Goal: Task Accomplishment & Management: Complete application form

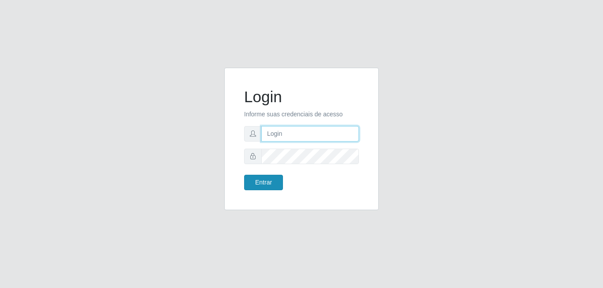
type input "[EMAIL_ADDRESS][DOMAIN_NAME]"
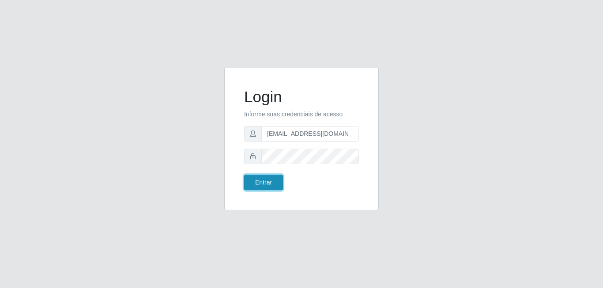
click at [269, 179] on button "Entrar" at bounding box center [263, 181] width 39 height 15
click at [264, 180] on button "Entrar" at bounding box center [263, 181] width 39 height 15
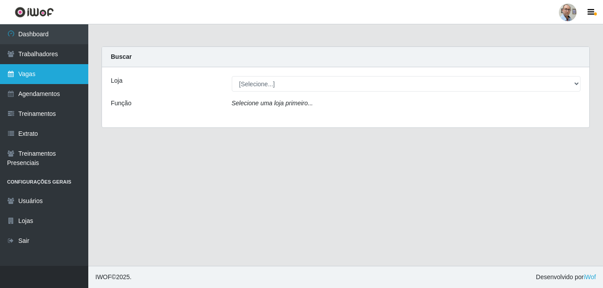
click at [36, 75] on link "Vagas" at bounding box center [44, 74] width 88 height 20
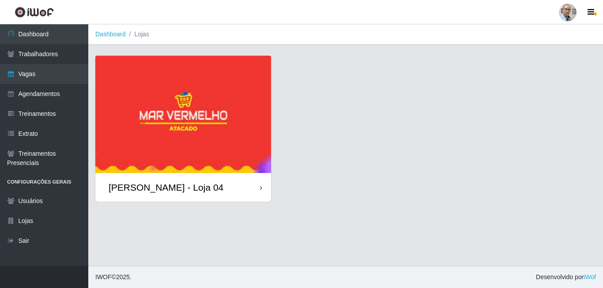
click at [163, 184] on div "[PERSON_NAME] - Loja 04" at bounding box center [166, 187] width 115 height 11
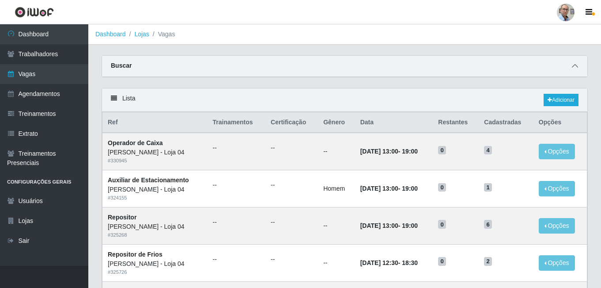
click at [574, 66] on icon at bounding box center [575, 66] width 6 height 6
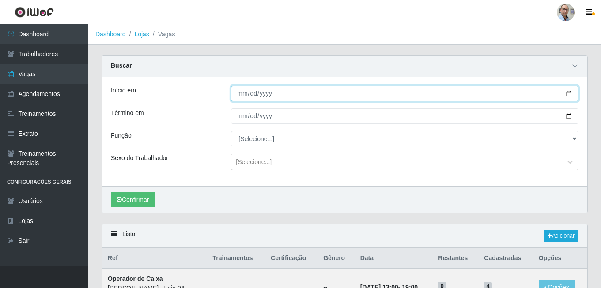
click at [570, 95] on input "Início em" at bounding box center [405, 93] width 348 height 15
type input "[DATE]"
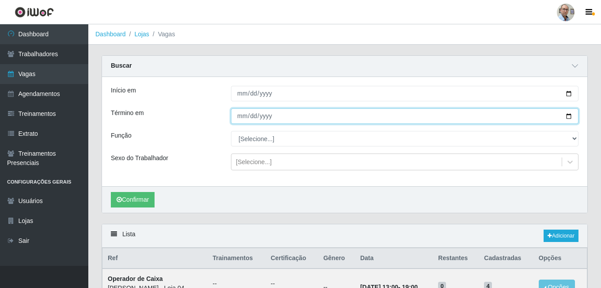
click at [567, 115] on input "Término em" at bounding box center [405, 115] width 348 height 15
type input "[DATE]"
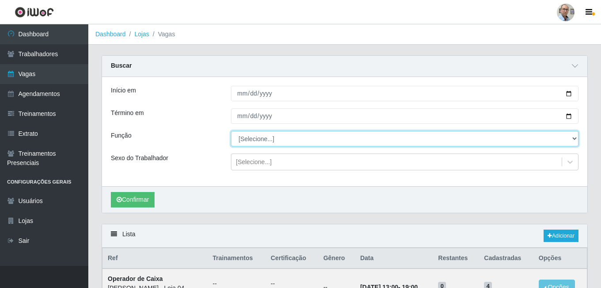
click at [271, 137] on select "[Selecione...] ASG ASG + ASG ++ Auxiliar de Depósito Auxiliar de Depósito + Aux…" at bounding box center [405, 138] width 348 height 15
select select "110"
click at [231, 131] on select "[Selecione...] ASG ASG + ASG ++ Auxiliar de Depósito Auxiliar de Depósito + Aux…" at bounding box center [405, 138] width 348 height 15
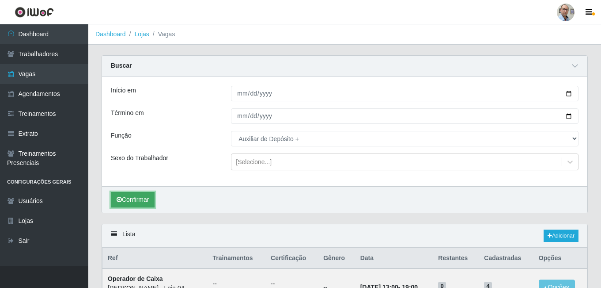
click at [133, 201] on button "Confirmar" at bounding box center [133, 199] width 44 height 15
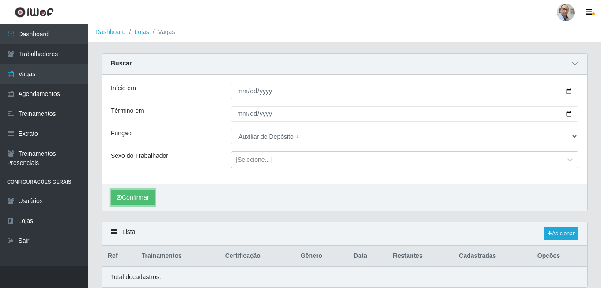
scroll to position [35, 0]
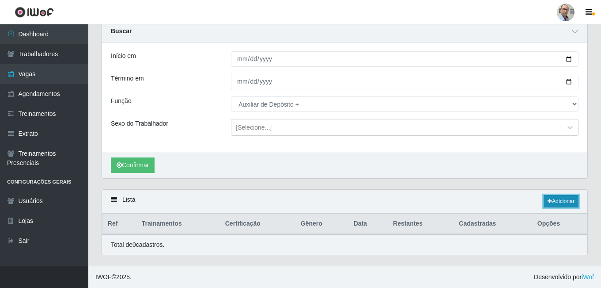
click at [564, 205] on link "Adicionar" at bounding box center [561, 201] width 35 height 12
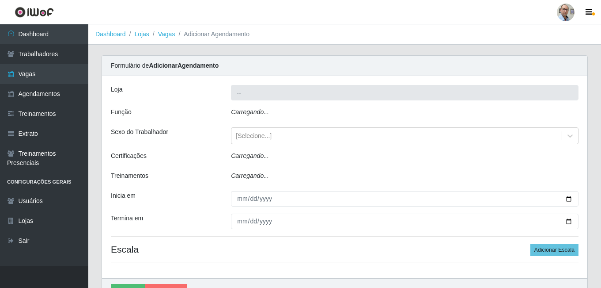
type input "[PERSON_NAME] - Loja 04"
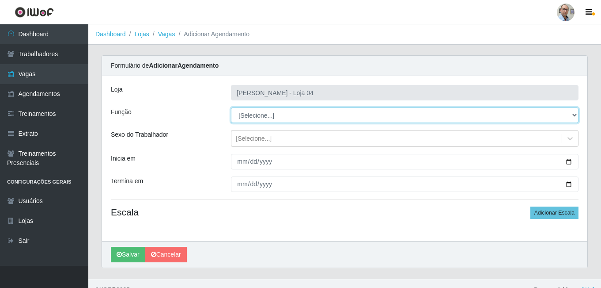
click at [263, 113] on select "[Selecione...] ASG ASG + ASG ++ Auxiliar de Depósito Auxiliar de Depósito + Aux…" at bounding box center [405, 114] width 348 height 15
select select "110"
click at [231, 107] on select "[Selecione...] ASG ASG + ASG ++ Auxiliar de Depósito Auxiliar de Depósito + Aux…" at bounding box center [405, 114] width 348 height 15
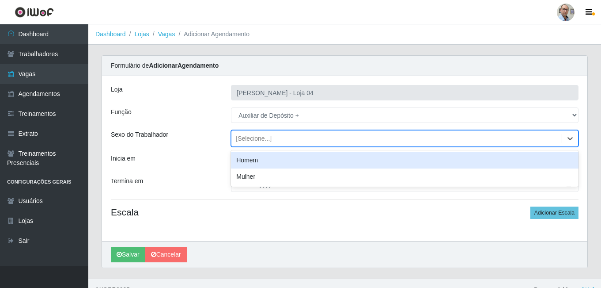
click at [244, 137] on div "[Selecione...]" at bounding box center [254, 138] width 36 height 9
click at [255, 162] on div "Homem" at bounding box center [405, 160] width 348 height 16
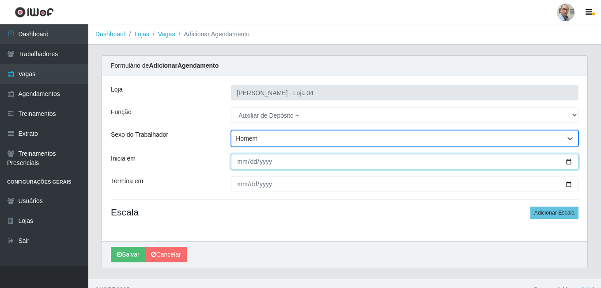
click at [568, 159] on input "Inicia em" at bounding box center [405, 161] width 348 height 15
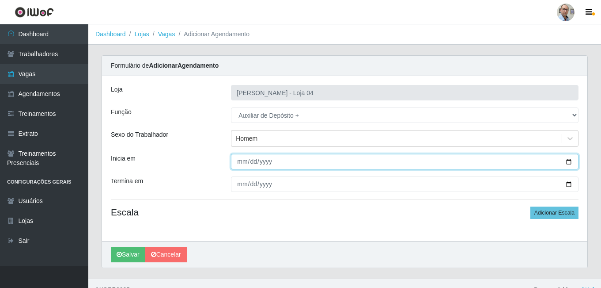
type input "[DATE]"
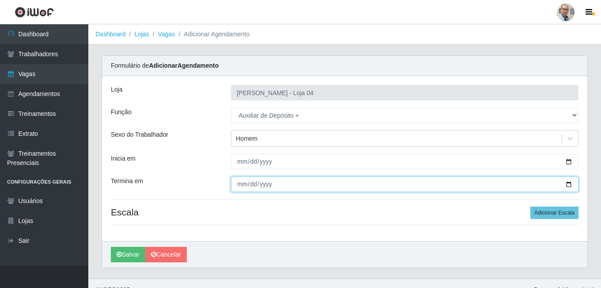
click at [570, 182] on input "Termina em" at bounding box center [405, 183] width 348 height 15
type input "[DATE]"
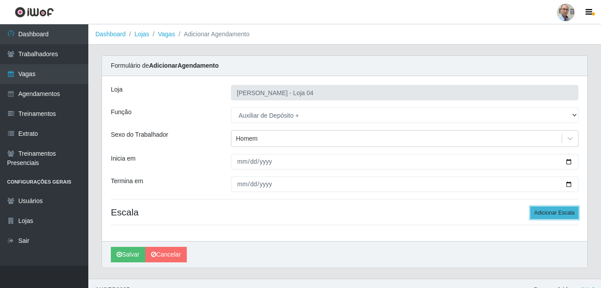
click at [566, 216] on button "Adicionar Escala" at bounding box center [555, 212] width 48 height 12
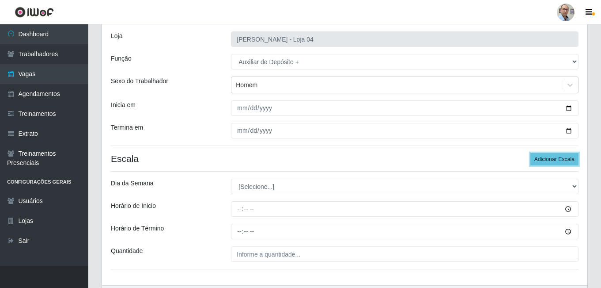
scroll to position [110, 0]
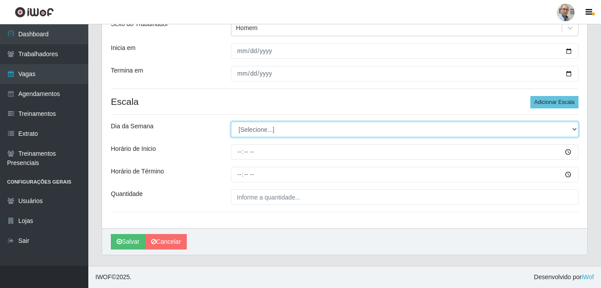
click at [258, 125] on select "[Selecione...] Segunda Terça Quarta Quinta Sexta Sábado Domingo" at bounding box center [405, 128] width 348 height 15
select select "3"
click at [231, 121] on select "[Selecione...] Segunda Terça Quarta Quinta Sexta Sábado Domingo" at bounding box center [405, 128] width 348 height 15
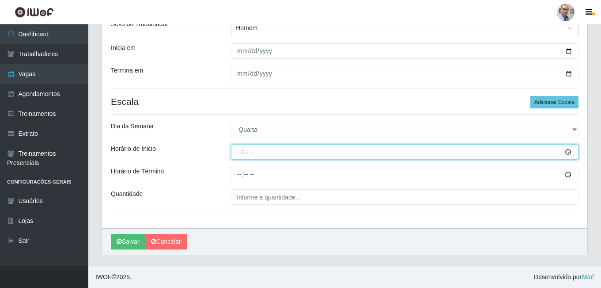
click at [237, 154] on input "Horário de Inicio" at bounding box center [405, 151] width 348 height 15
type input "23:00"
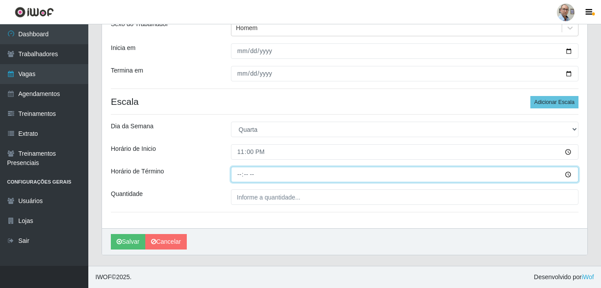
type input "05:00"
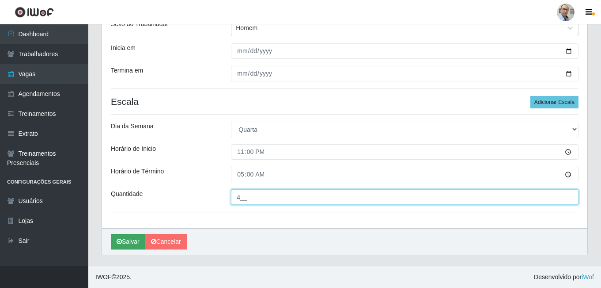
type input "4__"
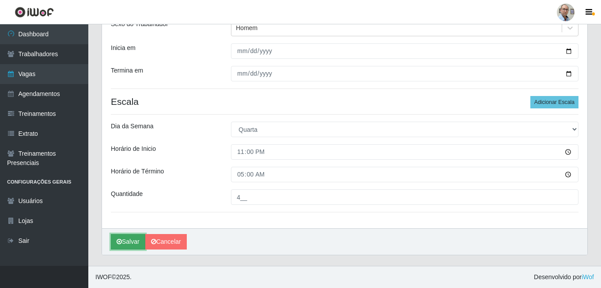
click at [125, 238] on button "Salvar" at bounding box center [128, 241] width 34 height 15
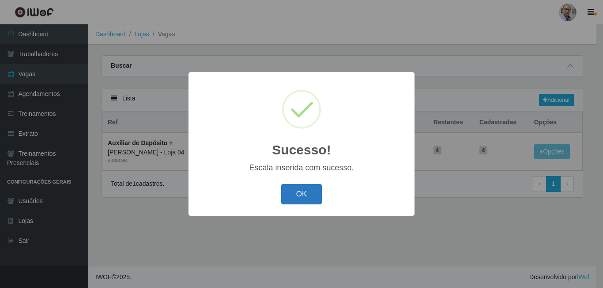
click at [310, 196] on button "OK" at bounding box center [301, 194] width 41 height 21
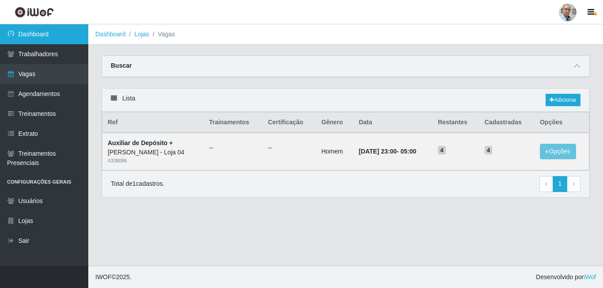
click at [35, 32] on link "Dashboard" at bounding box center [44, 34] width 88 height 20
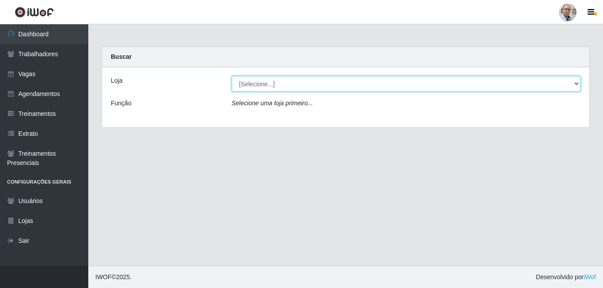
click at [256, 83] on select "[Selecione...] Mar Vermelho - Loja 04" at bounding box center [406, 83] width 349 height 15
select select "251"
click at [232, 76] on select "[Selecione...] Mar Vermelho - Loja 04" at bounding box center [406, 83] width 349 height 15
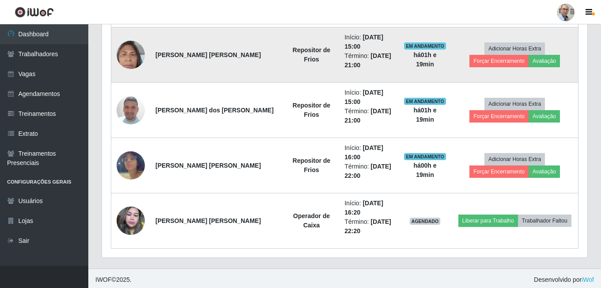
scroll to position [639, 0]
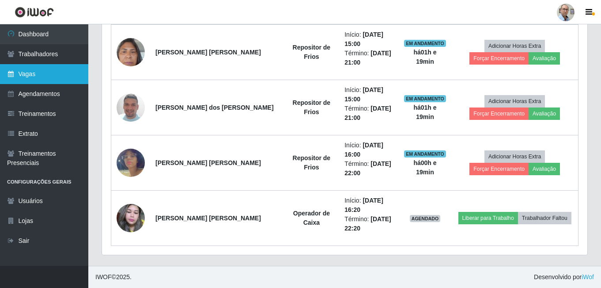
click at [30, 79] on link "Vagas" at bounding box center [44, 74] width 88 height 20
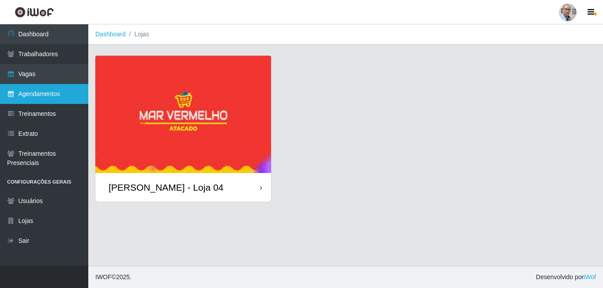
click at [33, 91] on link "Agendamentos" at bounding box center [44, 94] width 88 height 20
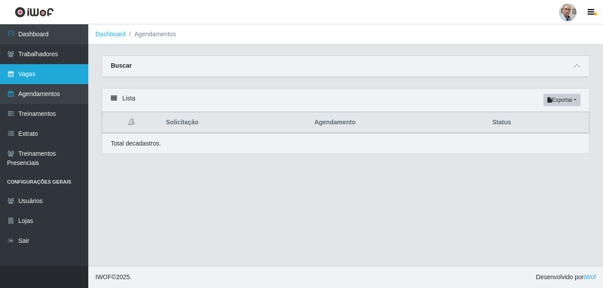
click at [36, 77] on link "Vagas" at bounding box center [44, 74] width 88 height 20
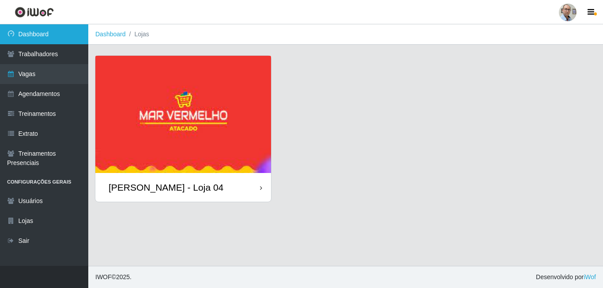
click at [28, 31] on link "Dashboard" at bounding box center [44, 34] width 88 height 20
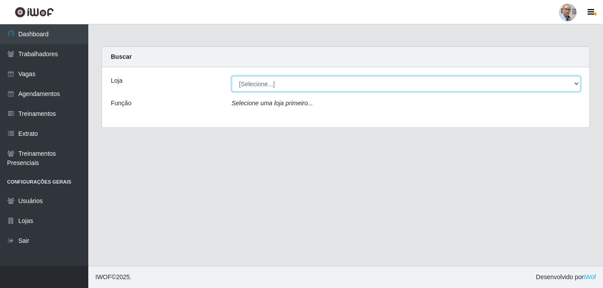
click at [264, 85] on select "[Selecione...] Mar Vermelho - Loja 04" at bounding box center [406, 83] width 349 height 15
select select "251"
click at [232, 76] on select "[Selecione...] Mar Vermelho - Loja 04" at bounding box center [406, 83] width 349 height 15
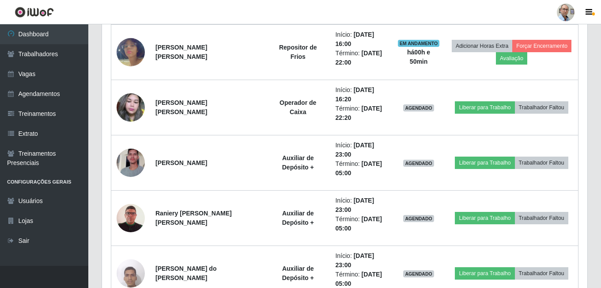
scroll to position [584, 0]
